Goal: Browse casually

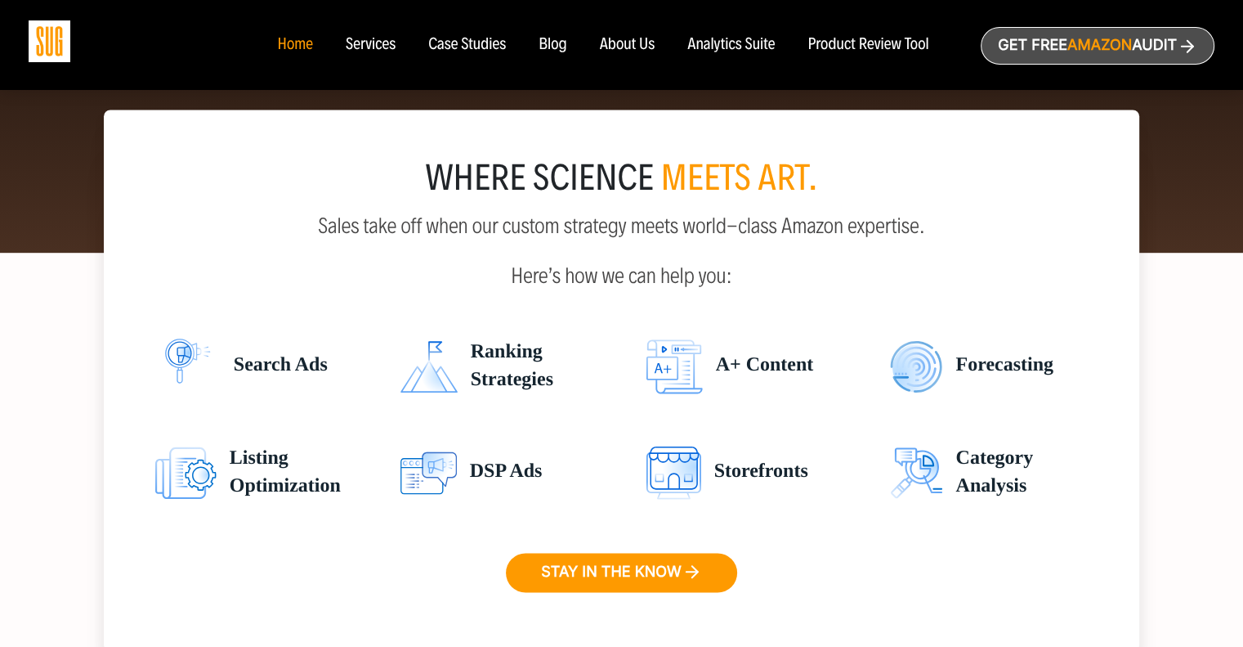
scroll to position [2409, 0]
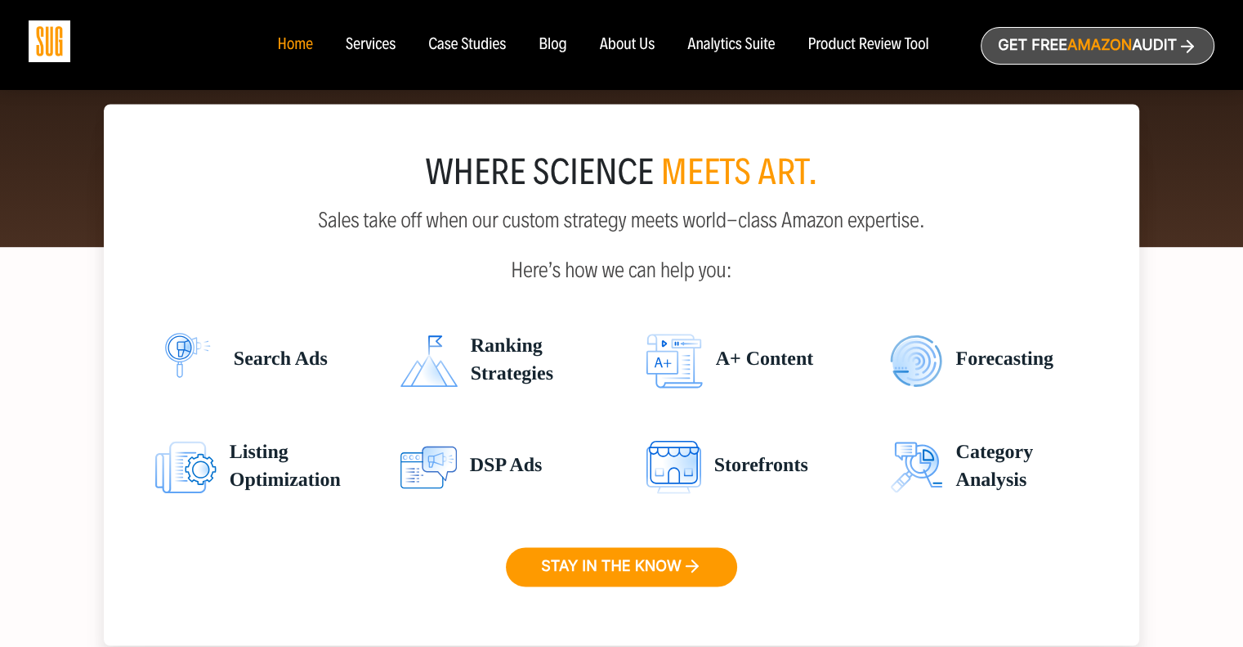
click at [609, 185] on div "where science meets art." at bounding box center [622, 172] width 958 height 33
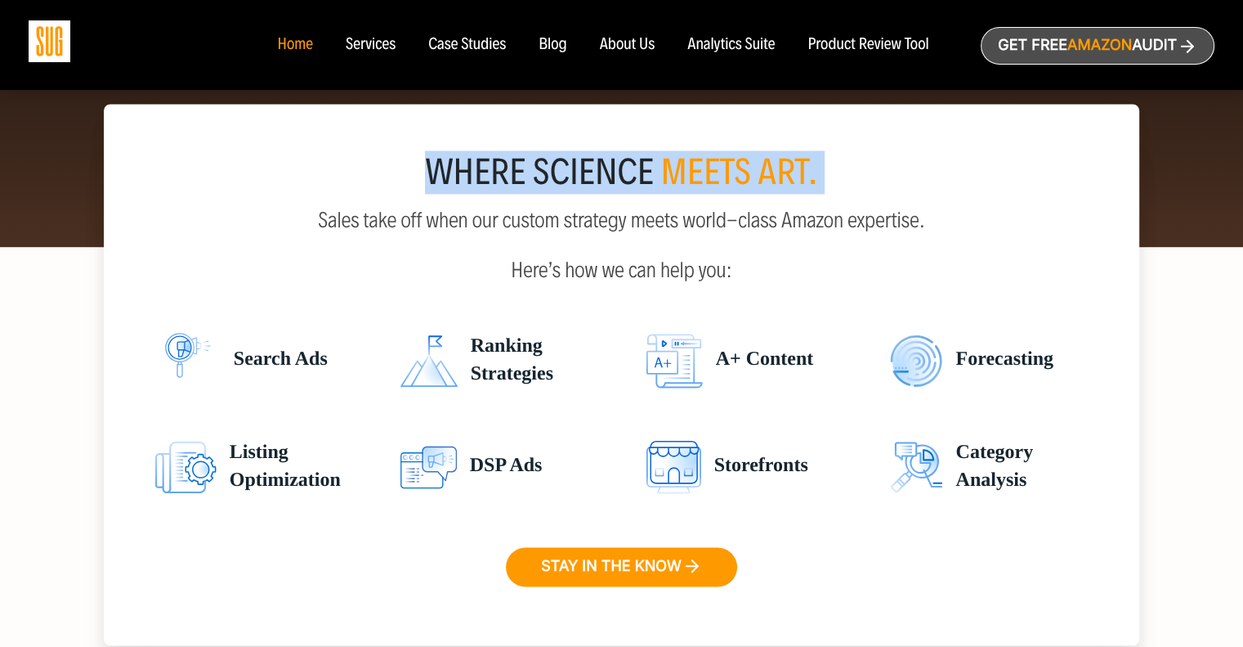
click at [609, 185] on div "where science meets art." at bounding box center [622, 172] width 958 height 33
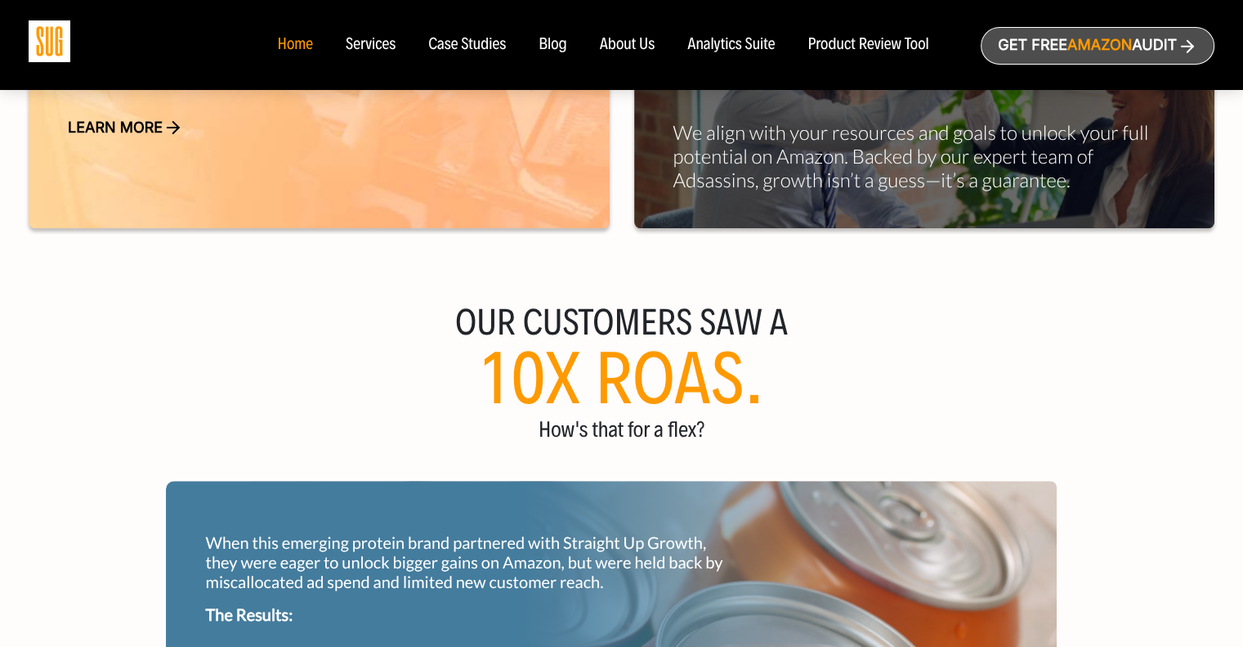
scroll to position [1191, 0]
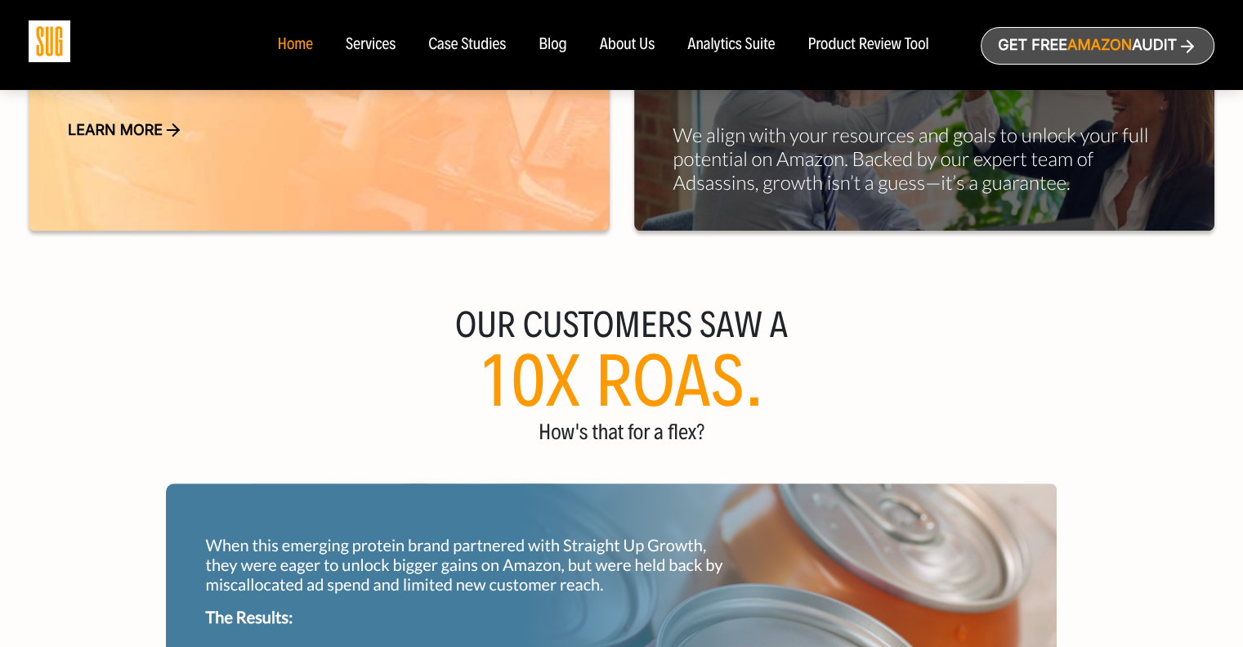
click at [625, 322] on h3 "Our customers saw a" at bounding box center [621, 325] width 1243 height 33
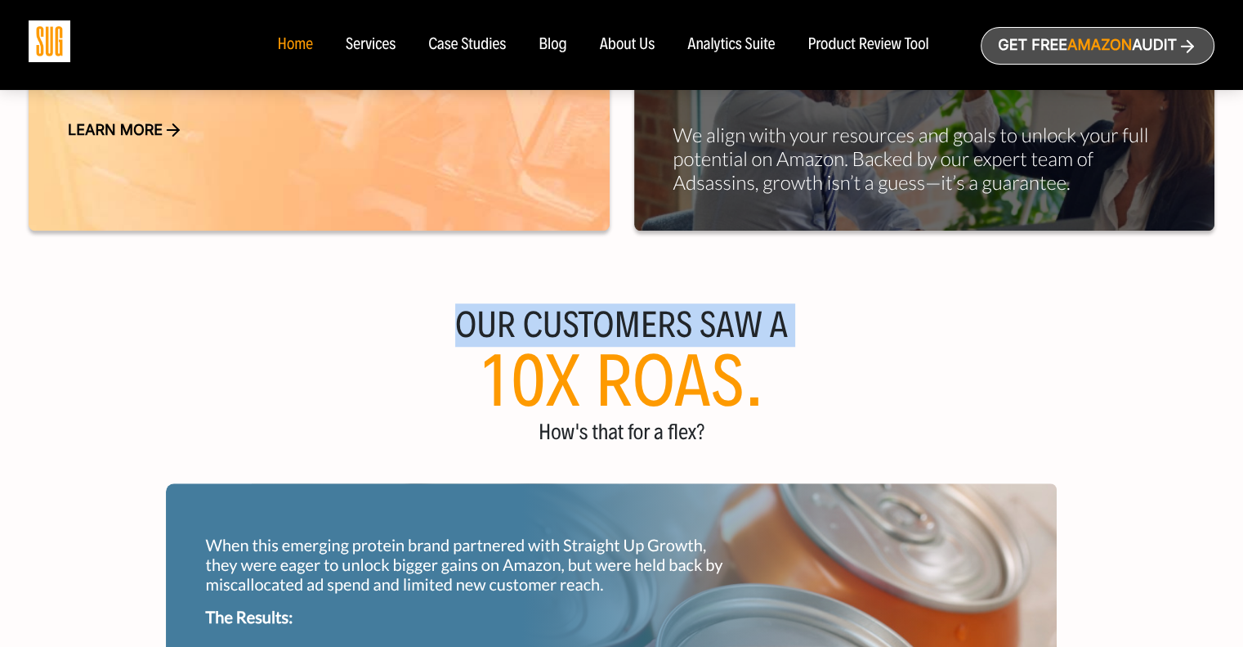
click at [625, 322] on h3 "Our customers saw a" at bounding box center [621, 325] width 1243 height 33
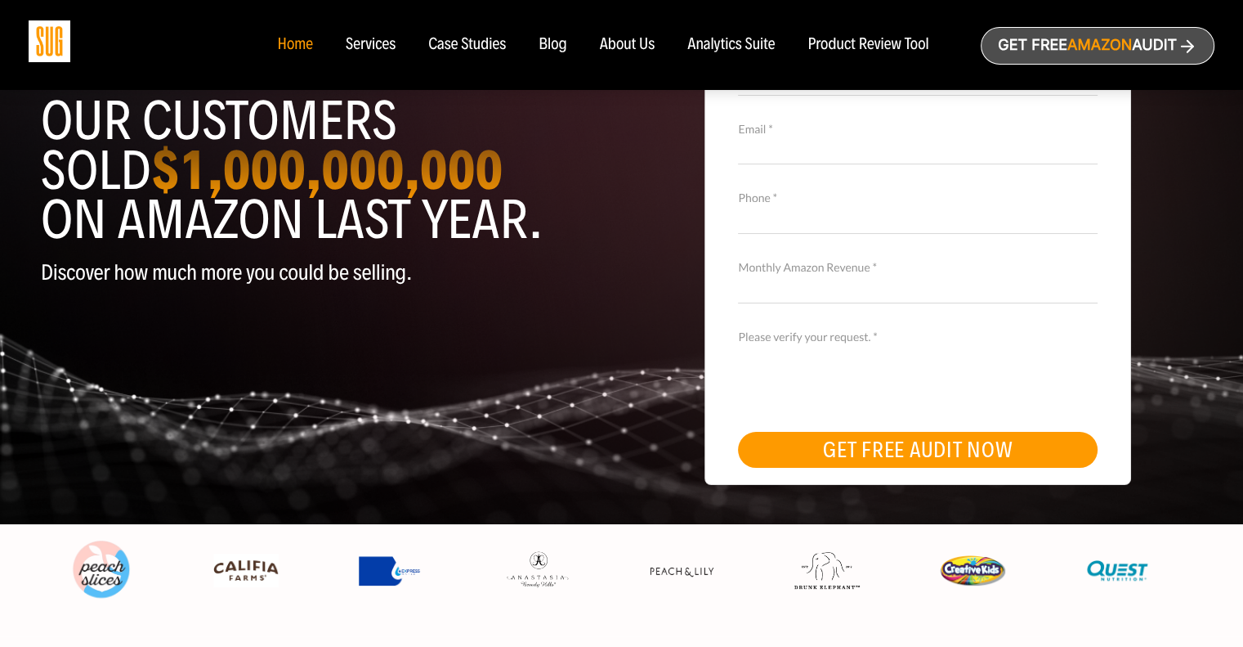
scroll to position [0, 0]
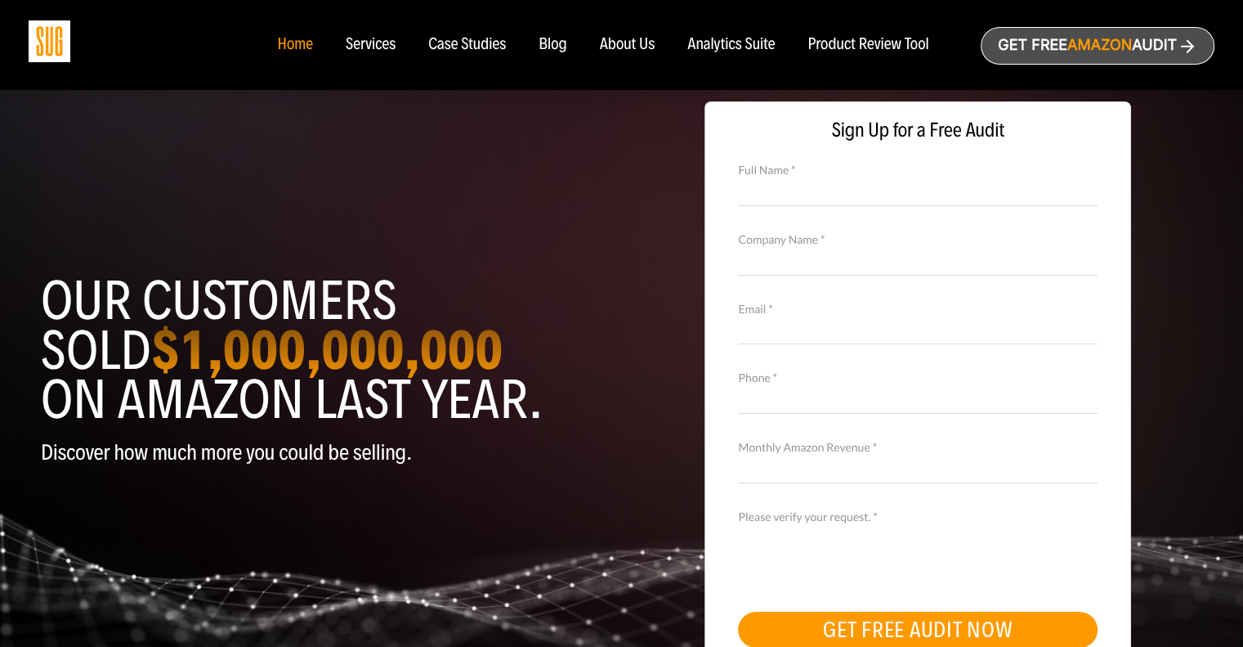
click at [271, 276] on h1 "Our customers sold $1,000,000,000 on Amazon last year." at bounding box center [325, 350] width 569 height 148
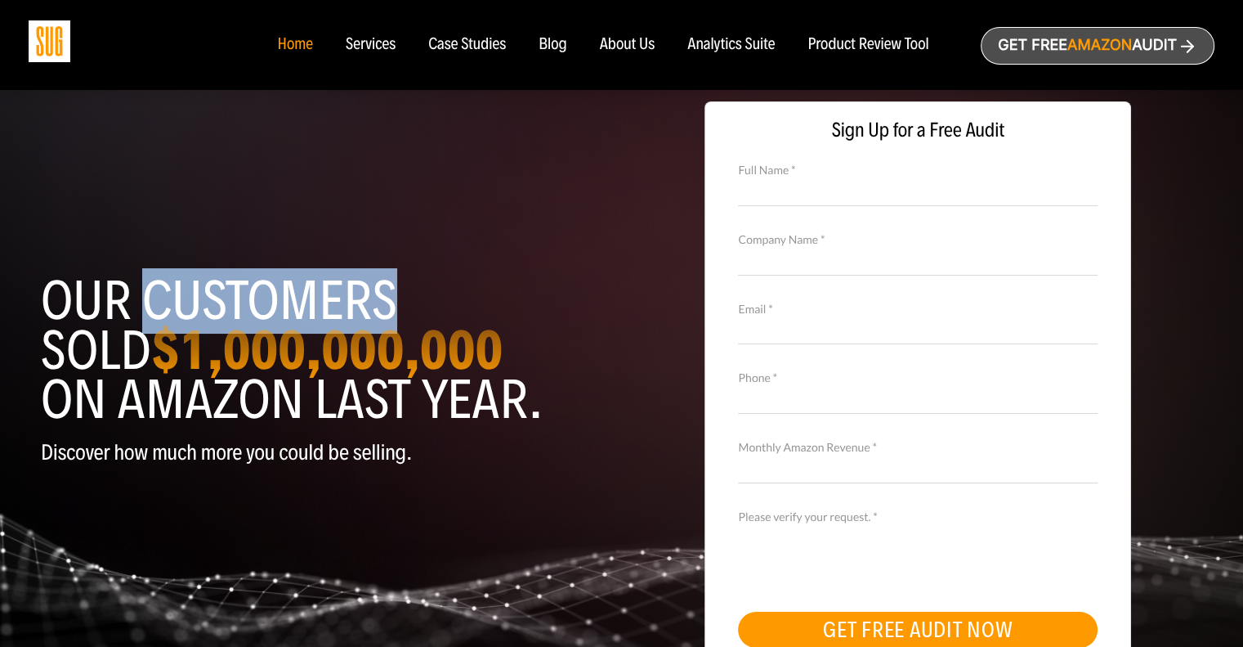
click at [271, 276] on h1 "Our customers sold $1,000,000,000 on Amazon last year." at bounding box center [325, 350] width 569 height 148
click at [149, 252] on header "Our customers sold $1,000,000,000 on Amazon last year. Discover how much more y…" at bounding box center [325, 393] width 569 height 358
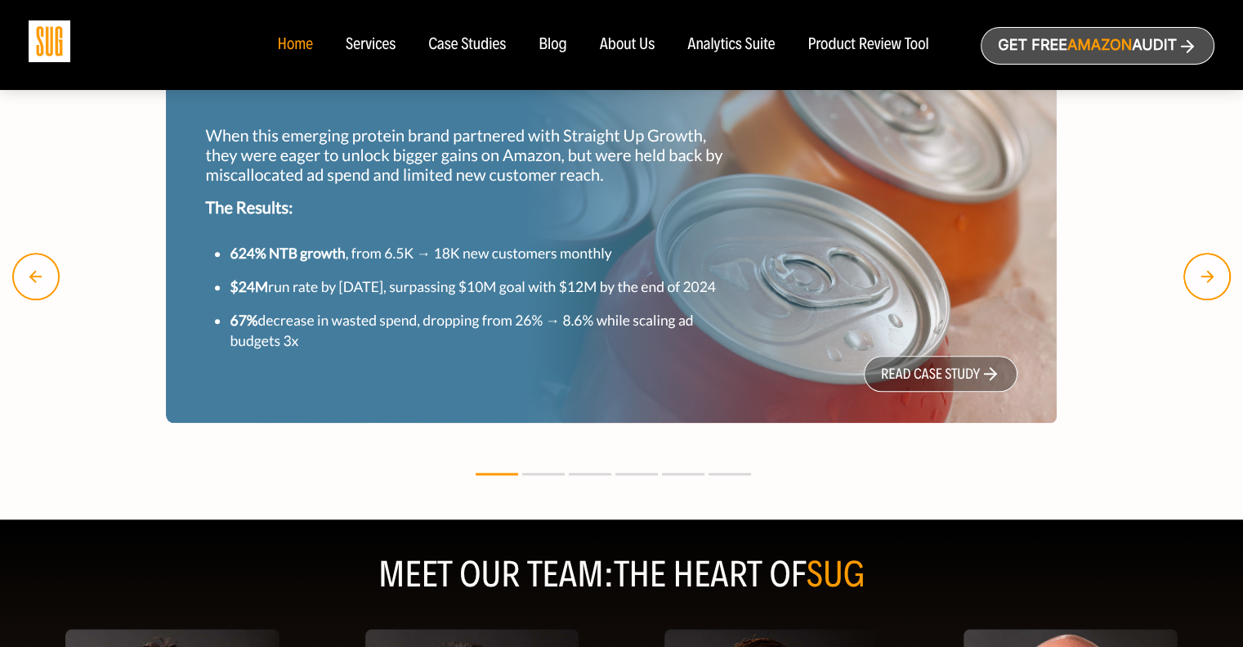
scroll to position [1602, 0]
click at [450, 290] on small "$24M run rate by [DATE], surpassing $10M goal with $12M by the end of 2024" at bounding box center [473, 285] width 486 height 17
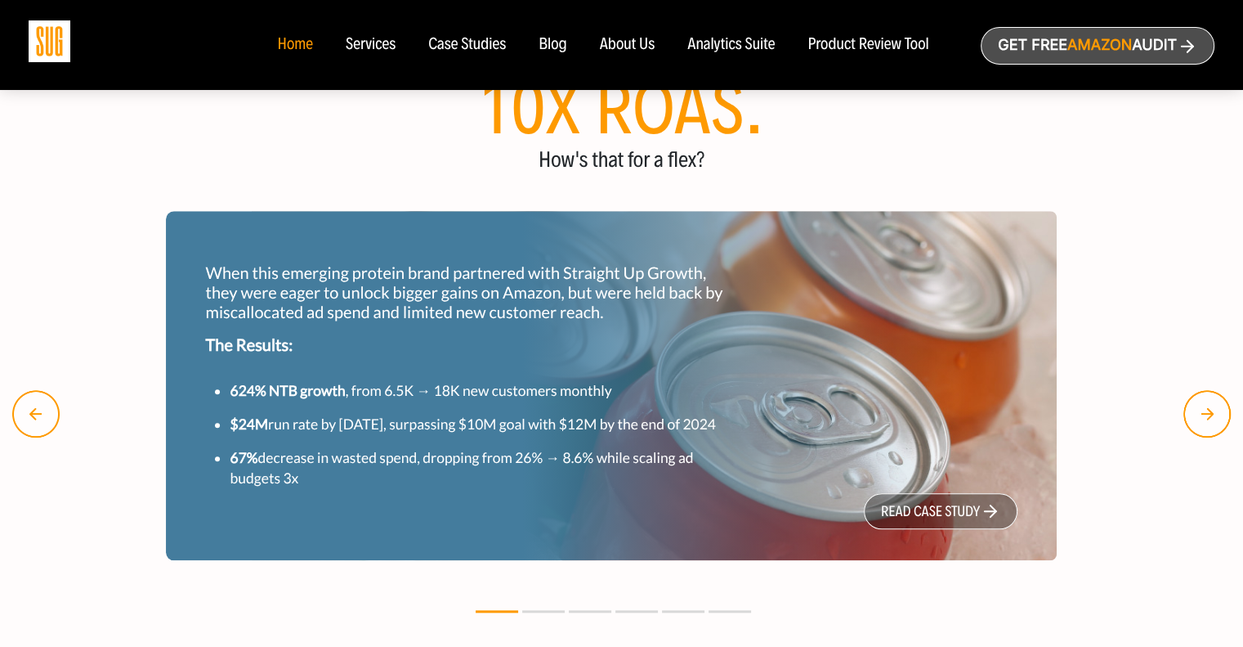
scroll to position [1464, 0]
click at [522, 293] on p "When this emerging protein brand partnered with Straight Up Growth, they were e…" at bounding box center [471, 291] width 533 height 59
